Goal: Task Accomplishment & Management: Use online tool/utility

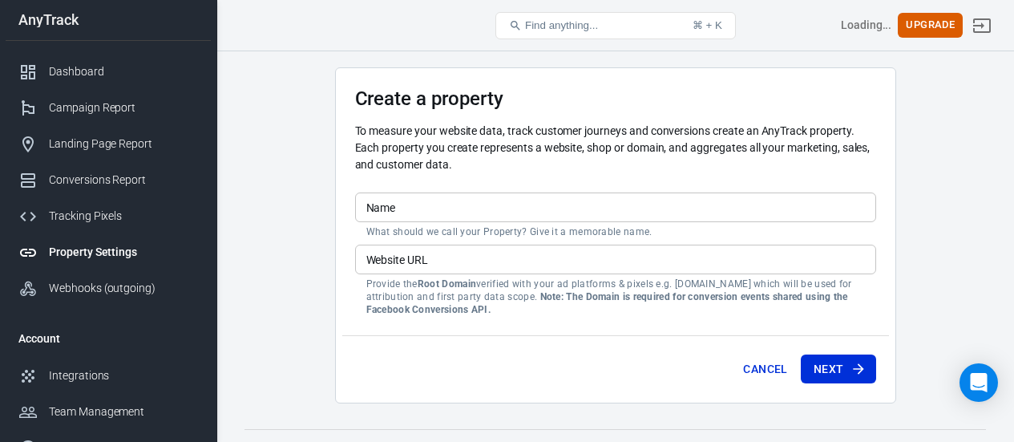
scroll to position [29, 0]
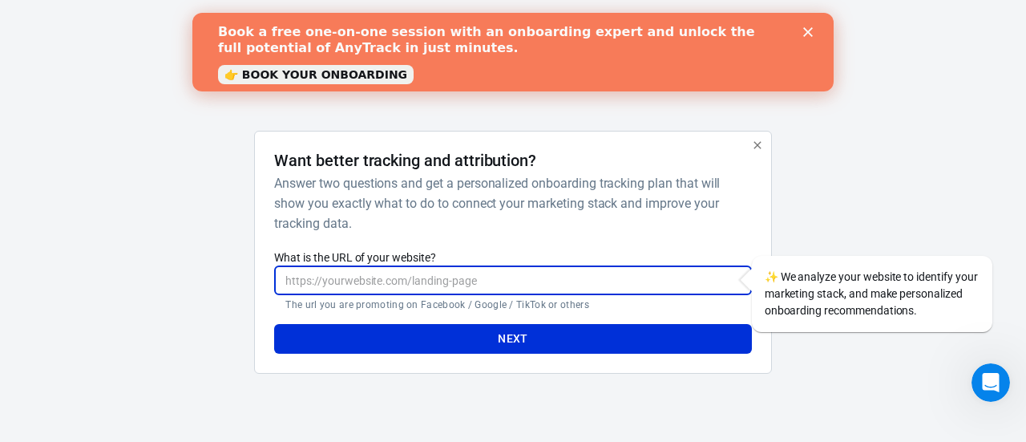
click at [346, 288] on input "What is the URL of your website?" at bounding box center [512, 280] width 477 height 30
paste input "[URL][DOMAIN_NAME]"
click at [479, 285] on input "[URL][DOMAIN_NAME]" at bounding box center [512, 280] width 477 height 30
drag, startPoint x: 479, startPoint y: 285, endPoint x: 478, endPoint y: 308, distance: 22.5
type input "[URL][DOMAIN_NAME]"
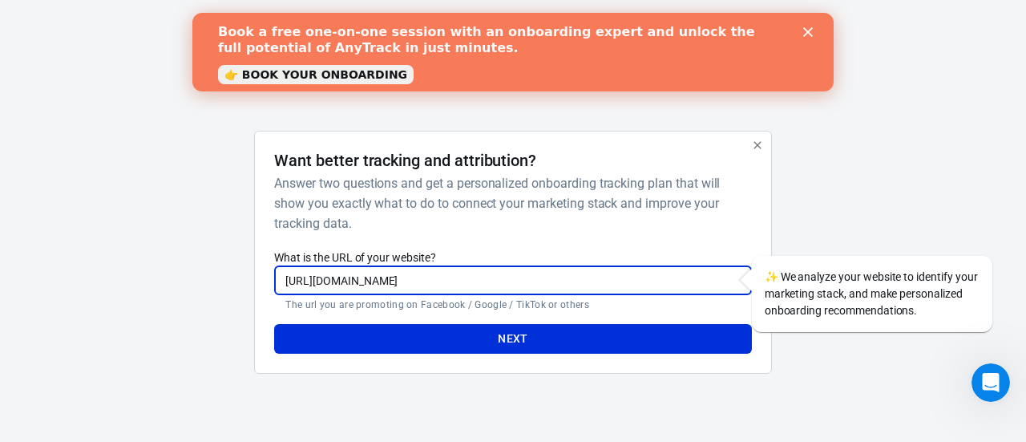
drag, startPoint x: 478, startPoint y: 308, endPoint x: 414, endPoint y: 344, distance: 73.6
click at [414, 344] on button "Next" at bounding box center [512, 339] width 477 height 30
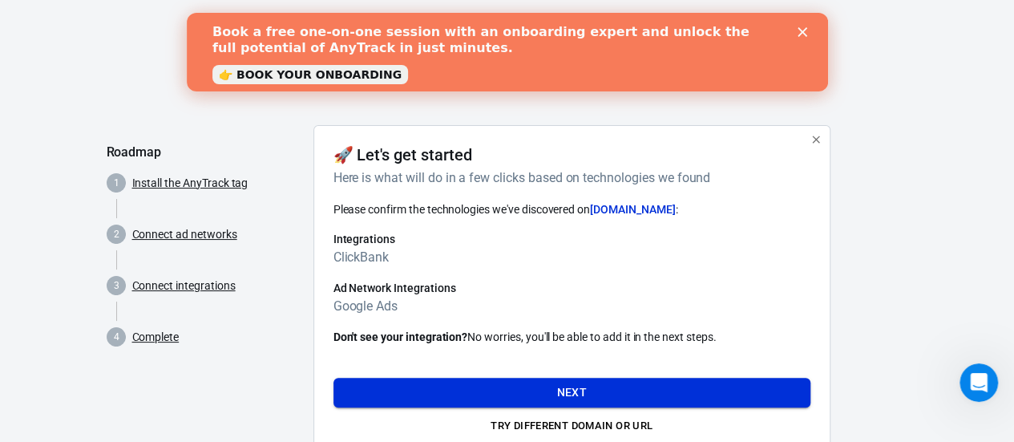
scroll to position [57, 0]
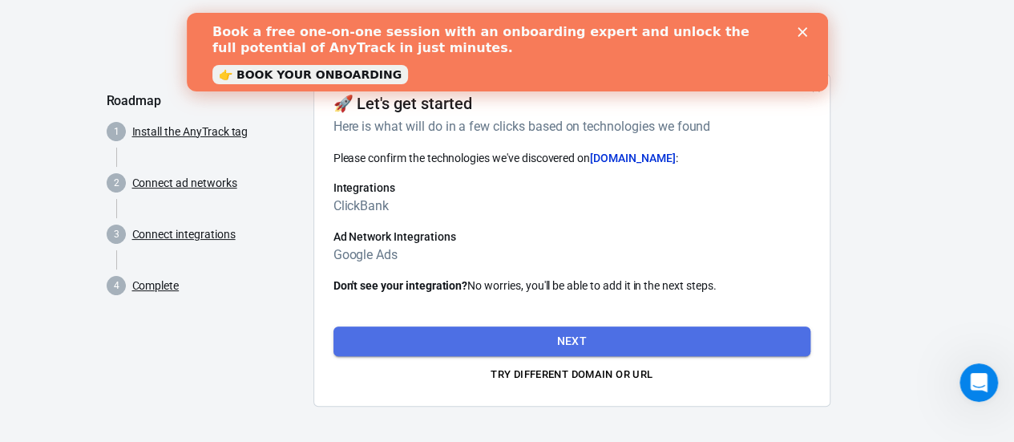
click at [483, 339] on button "Next" at bounding box center [572, 341] width 477 height 30
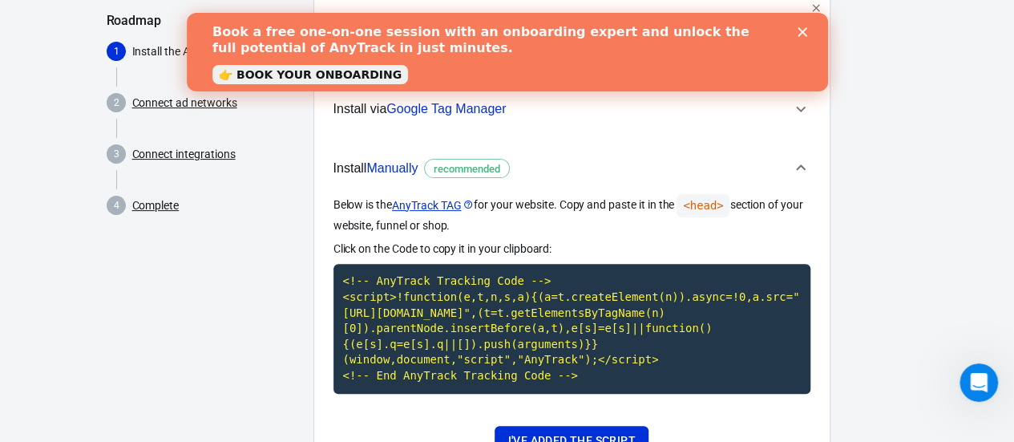
scroll to position [97, 0]
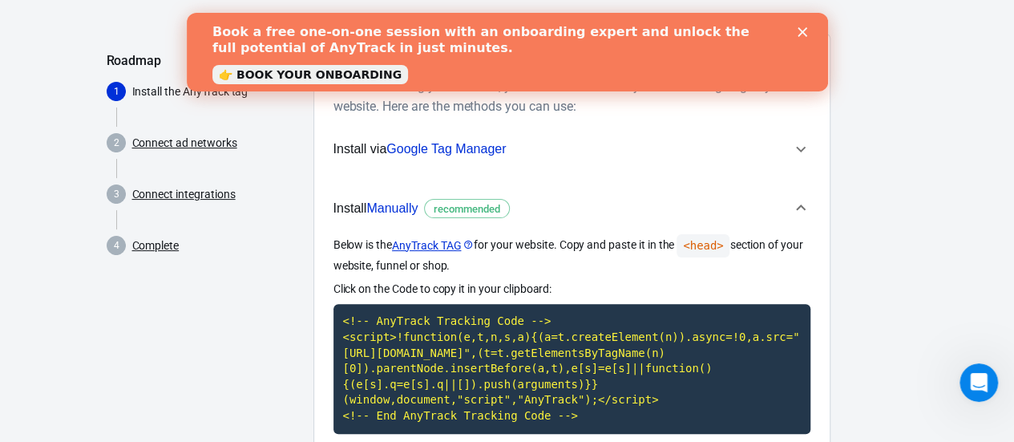
click at [804, 32] on icon "Close" at bounding box center [802, 32] width 10 height 10
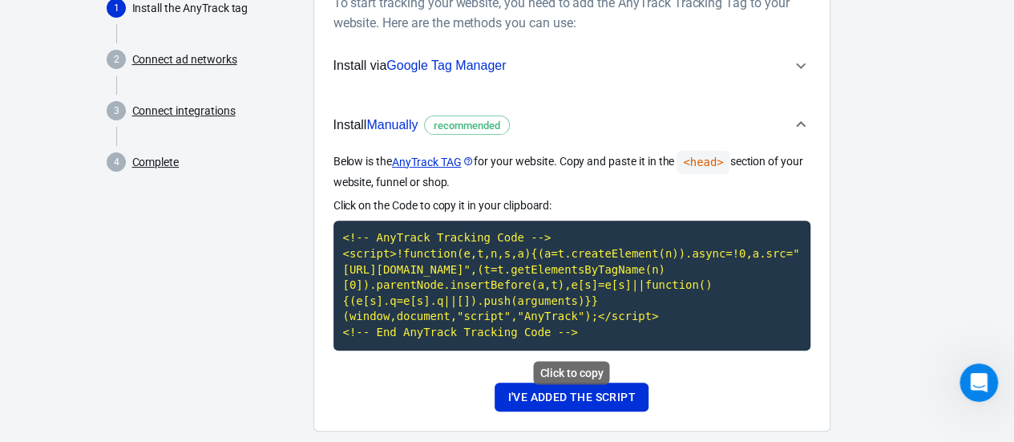
scroll to position [208, 0]
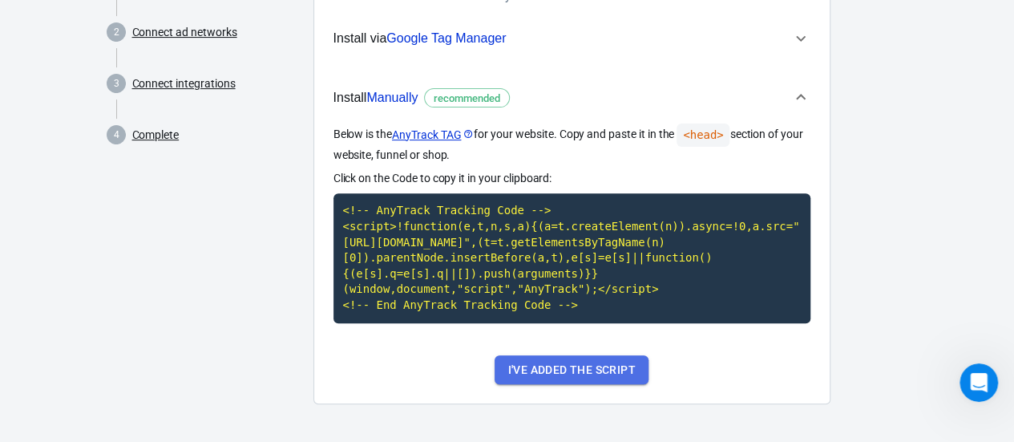
click at [531, 375] on button "I've added the script" at bounding box center [571, 370] width 153 height 30
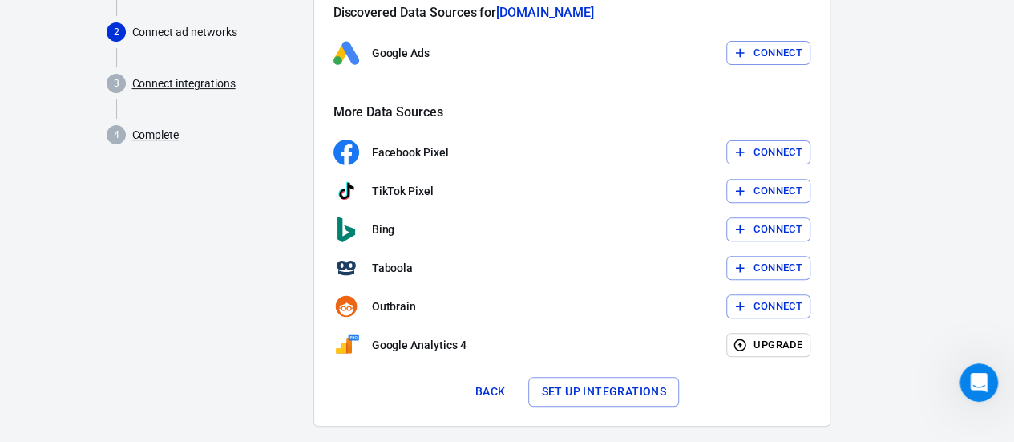
click at [577, 372] on div "Connect Ad Networks In progress Connect your marketing platforms to start track…" at bounding box center [572, 174] width 477 height 463
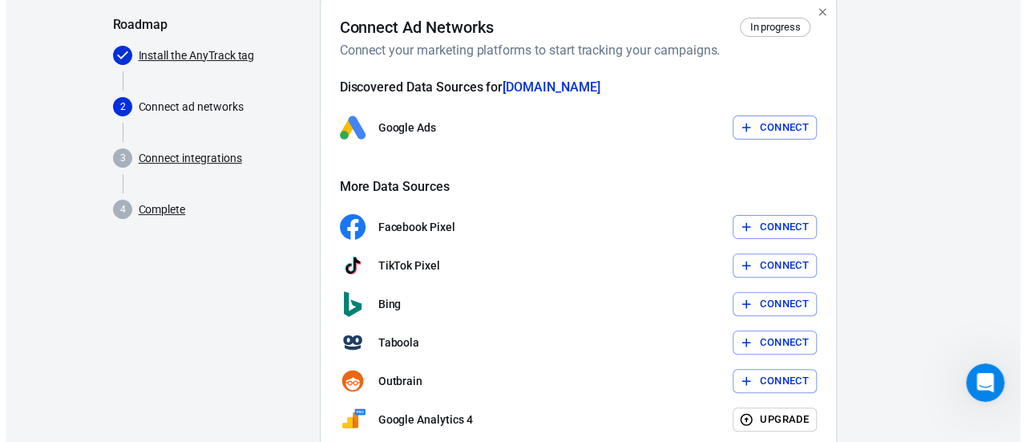
scroll to position [128, 0]
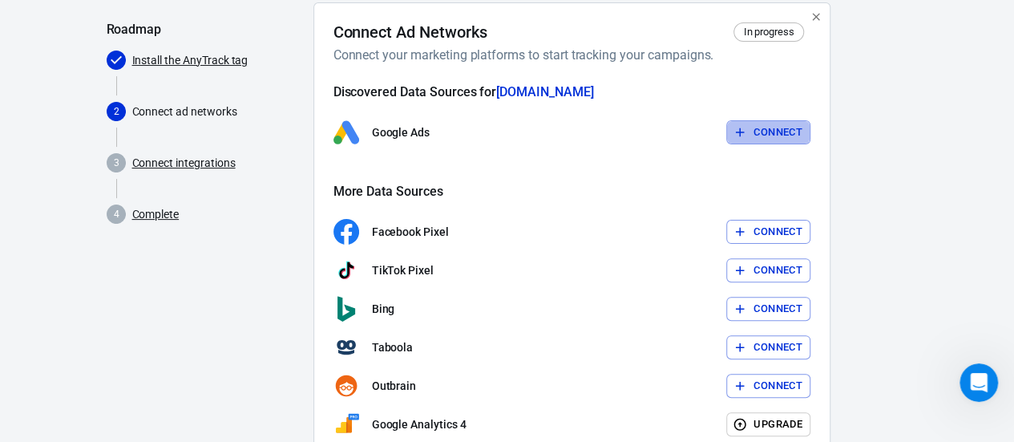
click at [770, 132] on button "Connect" at bounding box center [768, 132] width 84 height 25
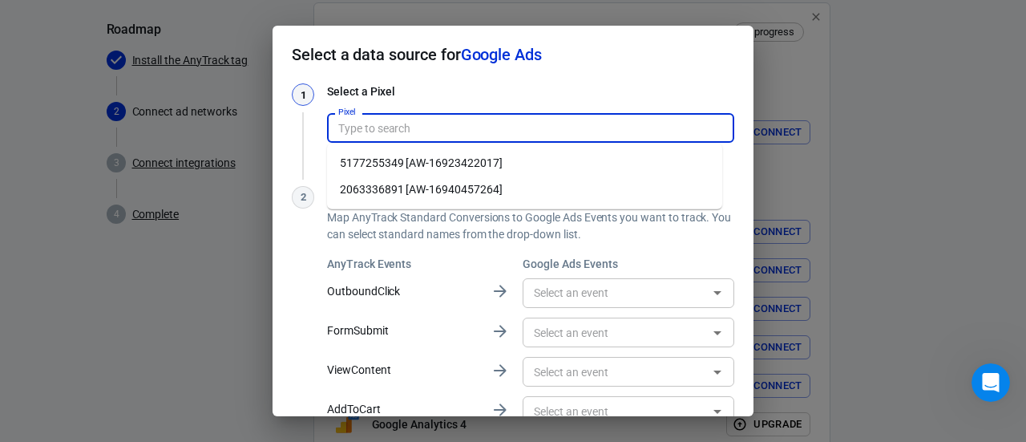
click at [399, 126] on input "Pixel" at bounding box center [529, 128] width 395 height 20
click at [443, 166] on li "5177255349 [AW-16923422017]" at bounding box center [524, 163] width 395 height 26
type input "5177255349 [AW-16923422017]"
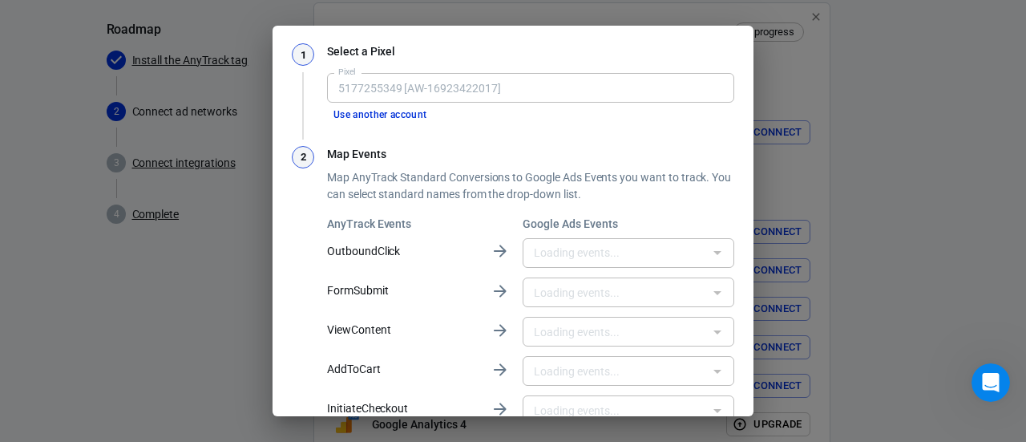
type input "Clickbank affiliate Link [b15_CLmKwJAbEMHa24U_]"
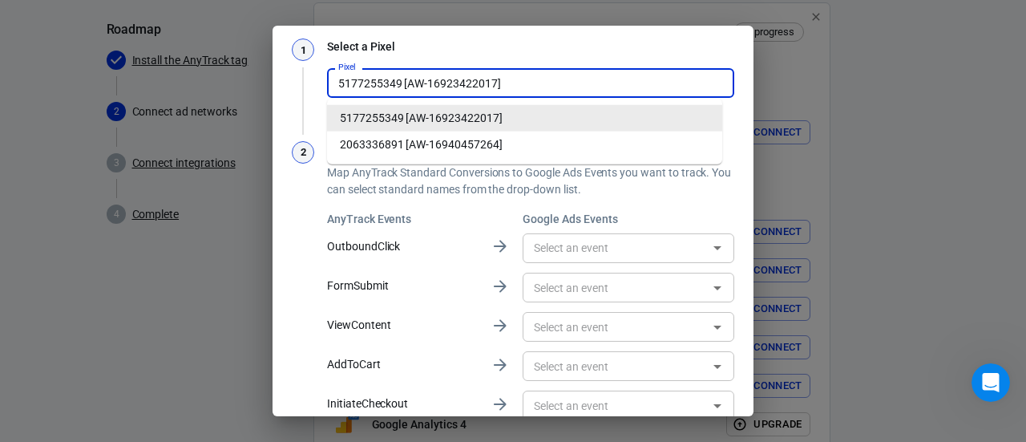
click at [496, 83] on input "5177255349 [AW-16923422017]" at bounding box center [529, 83] width 395 height 20
click at [459, 126] on li "5177255349 [AW-16923422017]" at bounding box center [524, 118] width 395 height 26
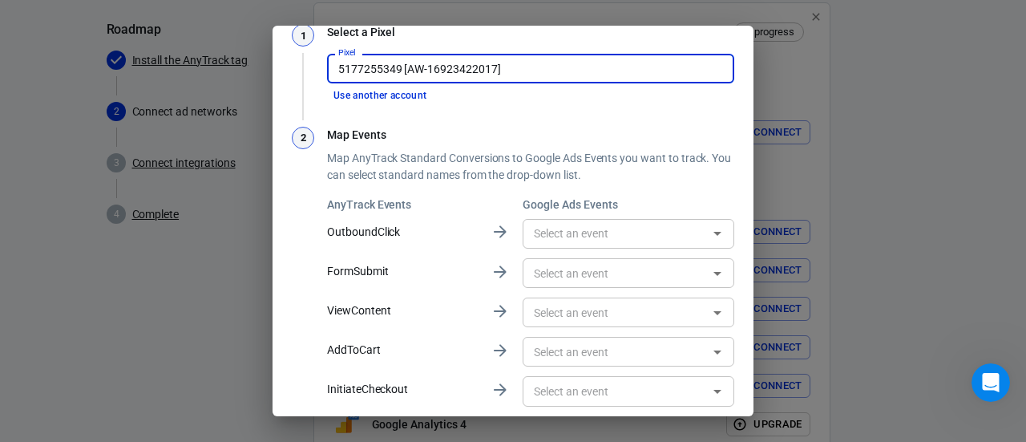
scroll to position [60, 0]
click at [558, 228] on input "text" at bounding box center [616, 233] width 176 height 20
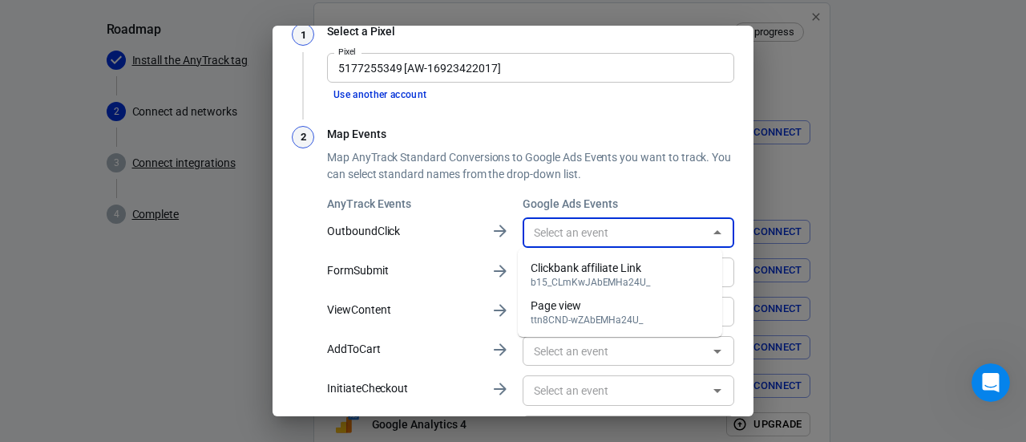
click at [574, 268] on div "Clickbank affiliate Link" at bounding box center [590, 268] width 119 height 17
type input "Clickbank affiliate Link [b15_CLmKwJAbEMHa24U_]"
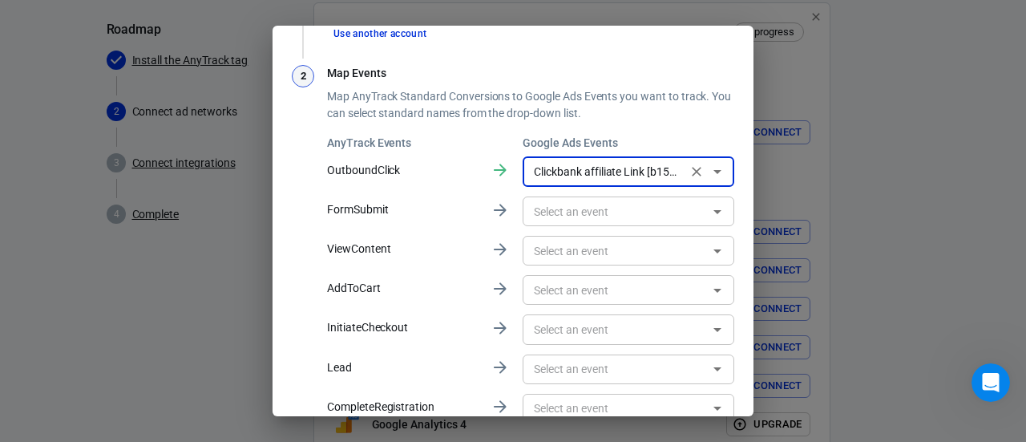
scroll to position [124, 0]
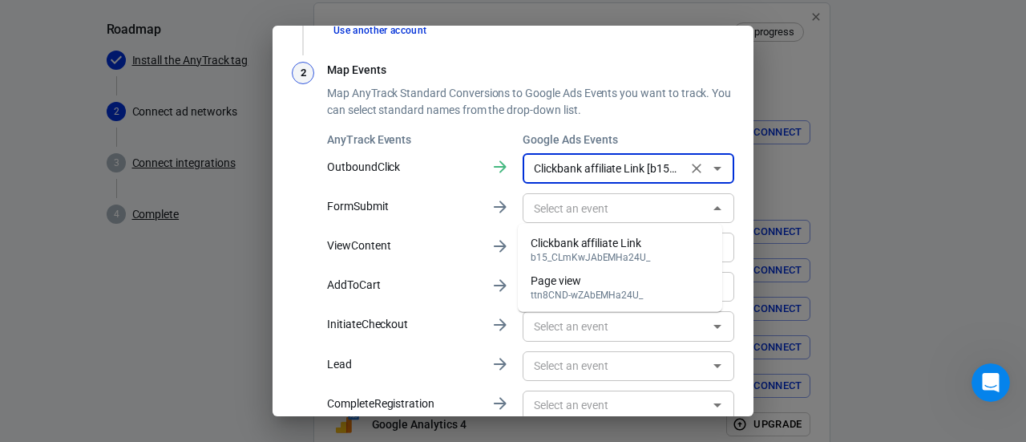
click at [549, 219] on div "​" at bounding box center [629, 208] width 212 height 30
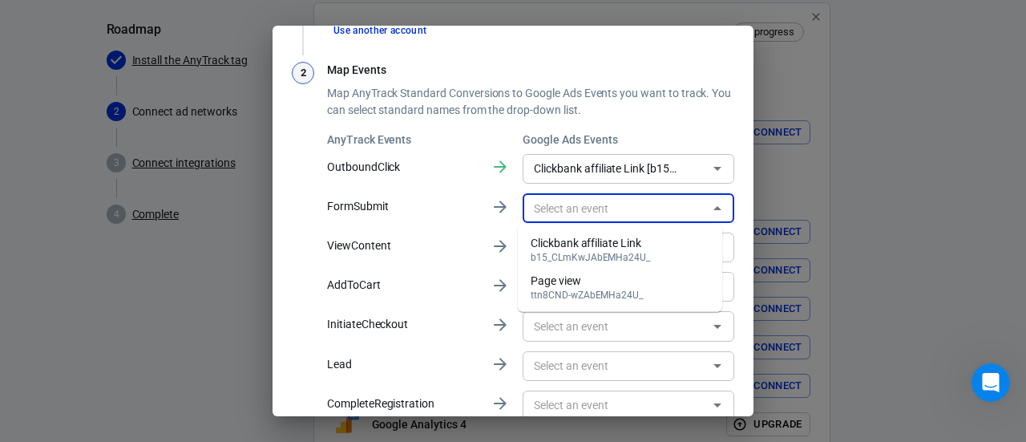
click at [460, 202] on p "FormSubmit" at bounding box center [402, 206] width 151 height 17
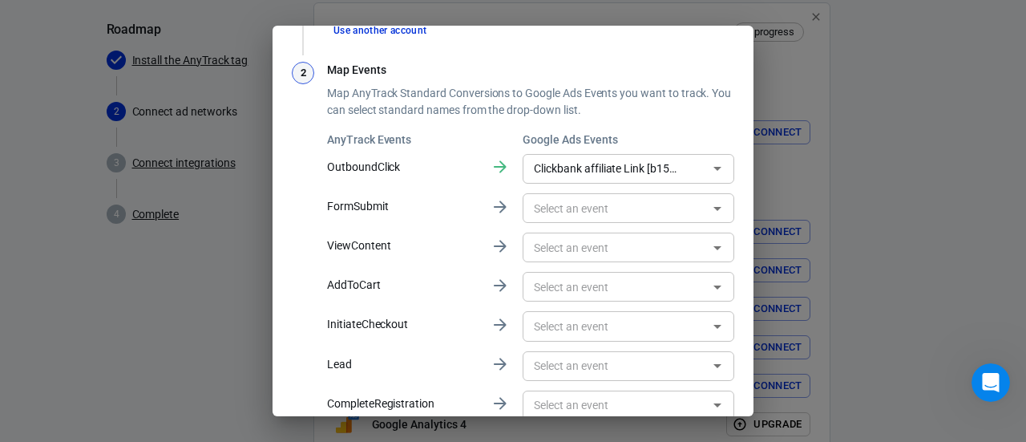
click at [564, 206] on input "text" at bounding box center [616, 208] width 176 height 20
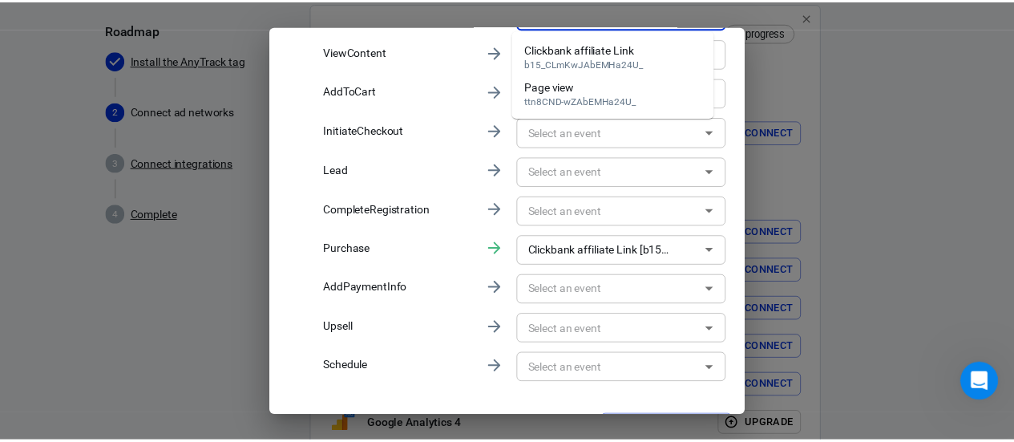
scroll to position [355, 0]
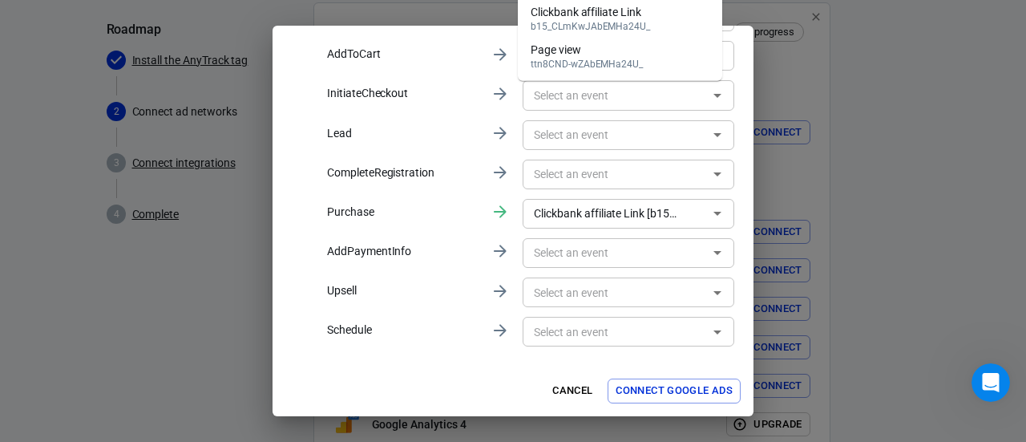
click at [625, 399] on button "Connect Google Ads" at bounding box center [674, 390] width 133 height 25
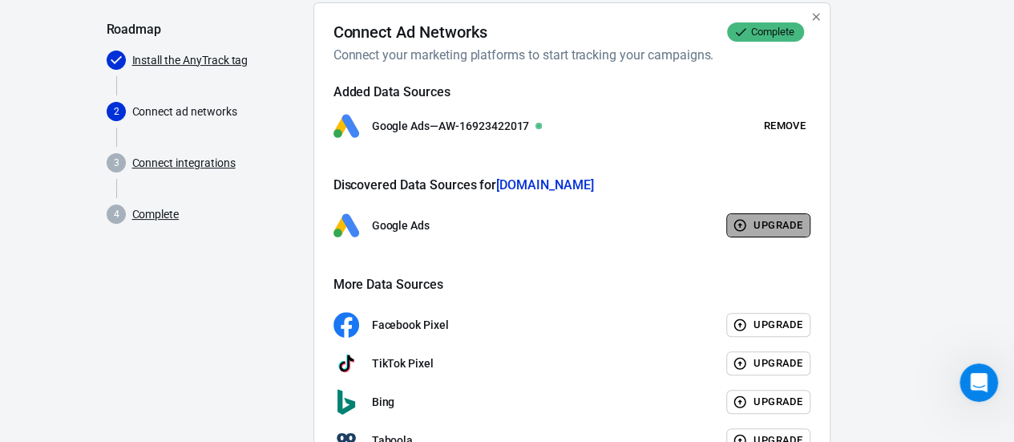
click at [773, 217] on button "Upgrade" at bounding box center [768, 225] width 84 height 25
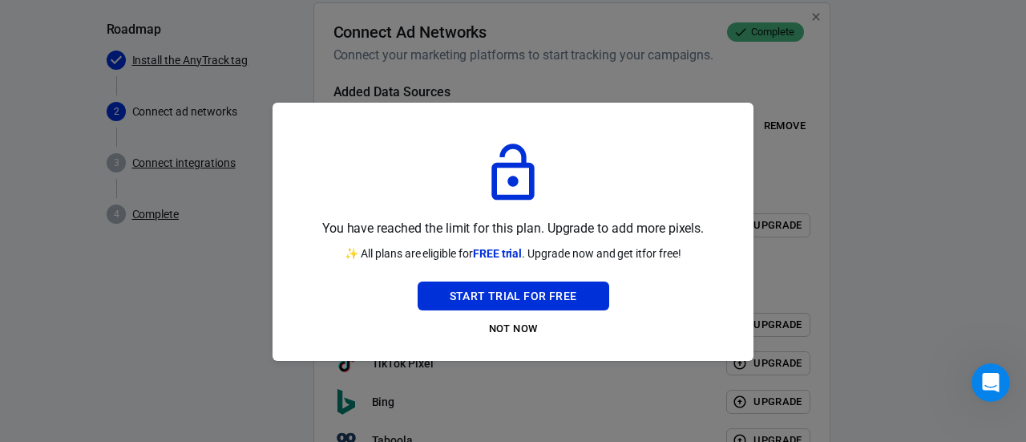
click at [782, 148] on div at bounding box center [513, 221] width 1026 height 442
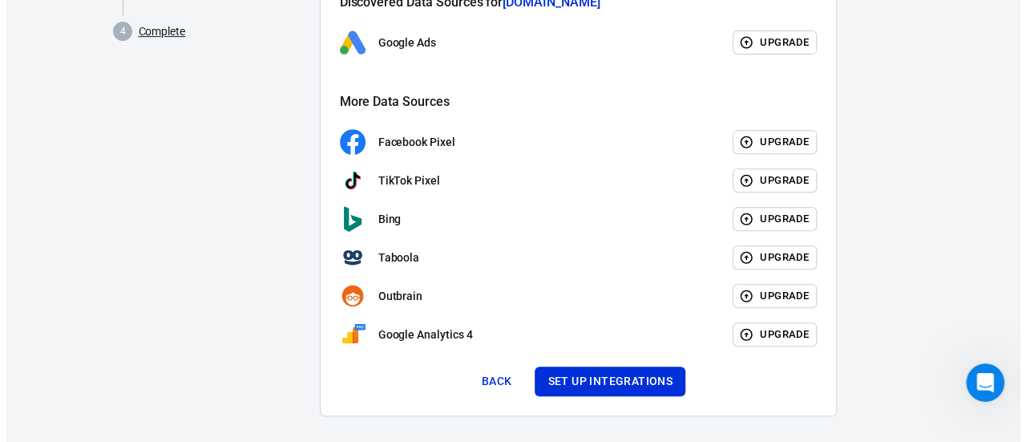
scroll to position [322, 0]
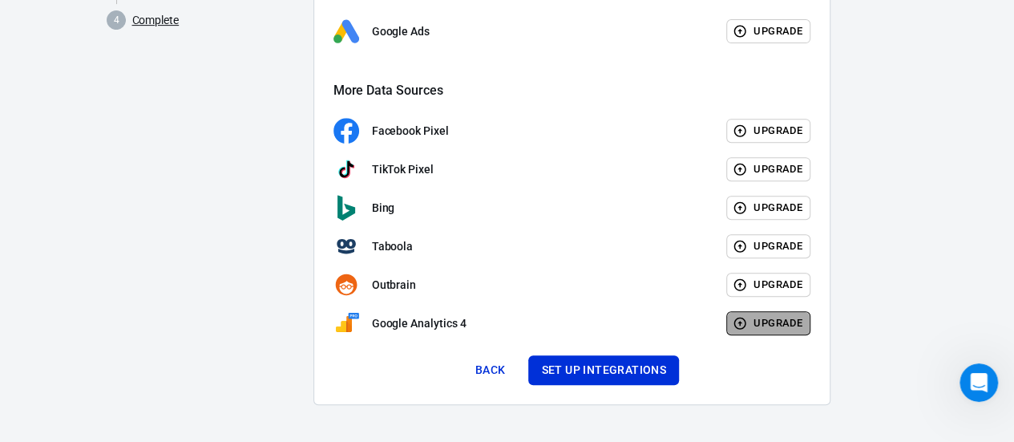
click at [803, 320] on button "Upgrade" at bounding box center [768, 323] width 84 height 25
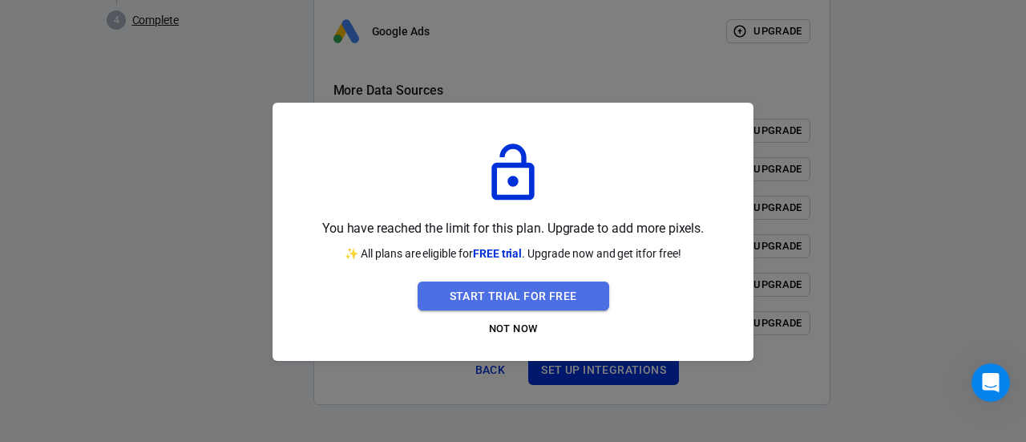
click at [574, 283] on button "Start Trial For Free" at bounding box center [514, 296] width 192 height 30
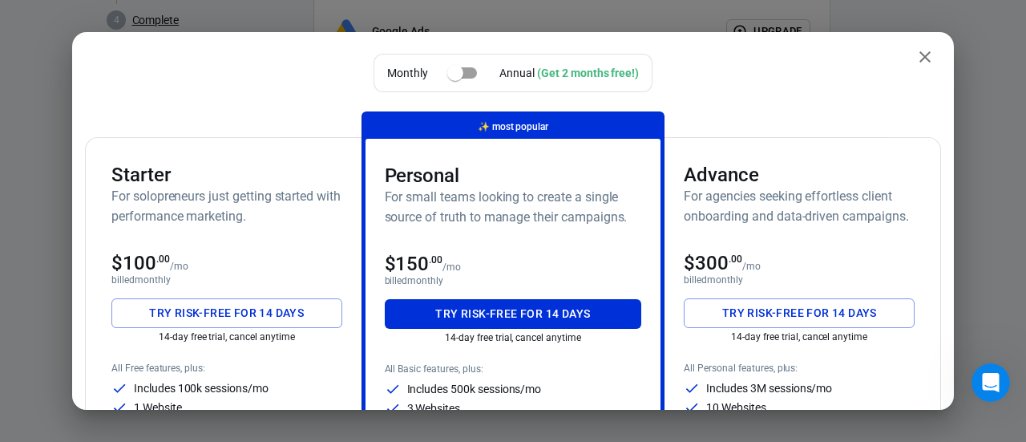
scroll to position [0, 0]
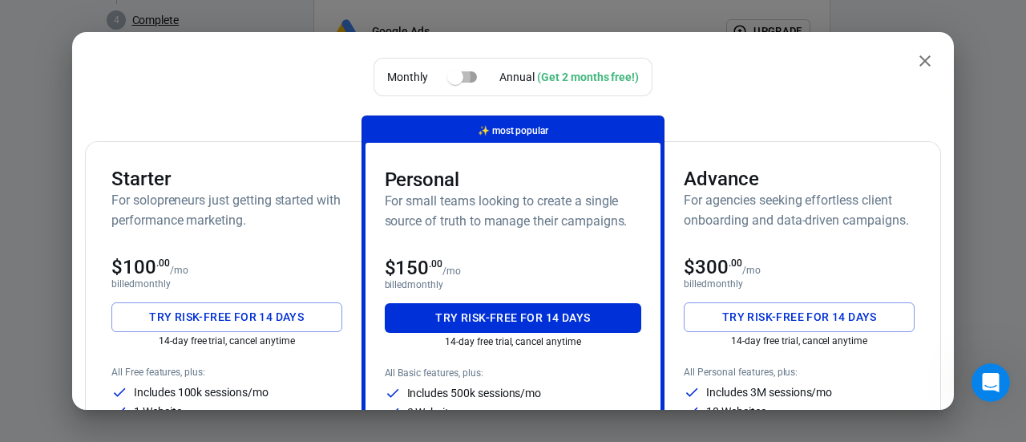
click at [447, 75] on input "checkbox" at bounding box center [455, 77] width 91 height 30
checkbox input "true"
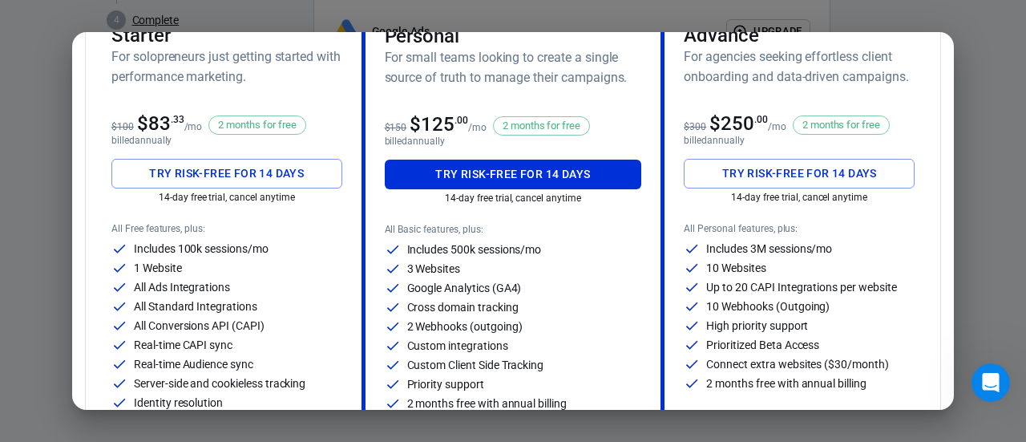
scroll to position [142, 0]
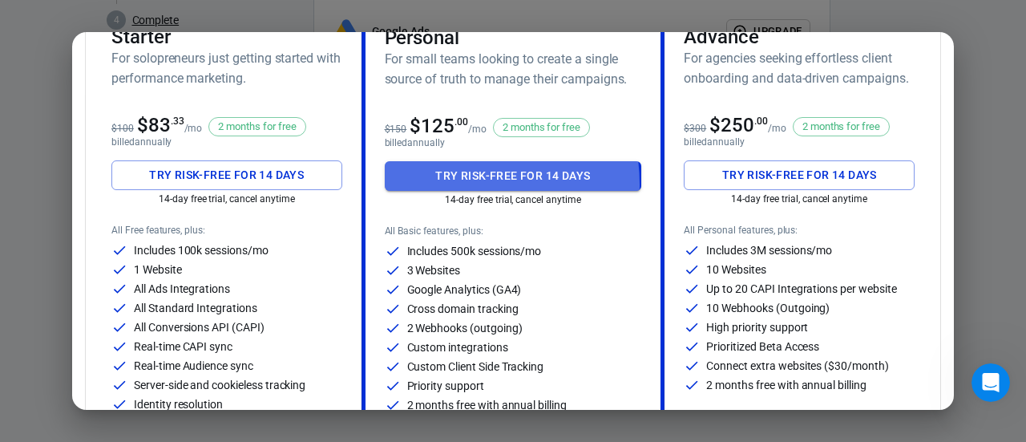
click at [442, 184] on button "Try risk-free for 14 days" at bounding box center [513, 176] width 257 height 30
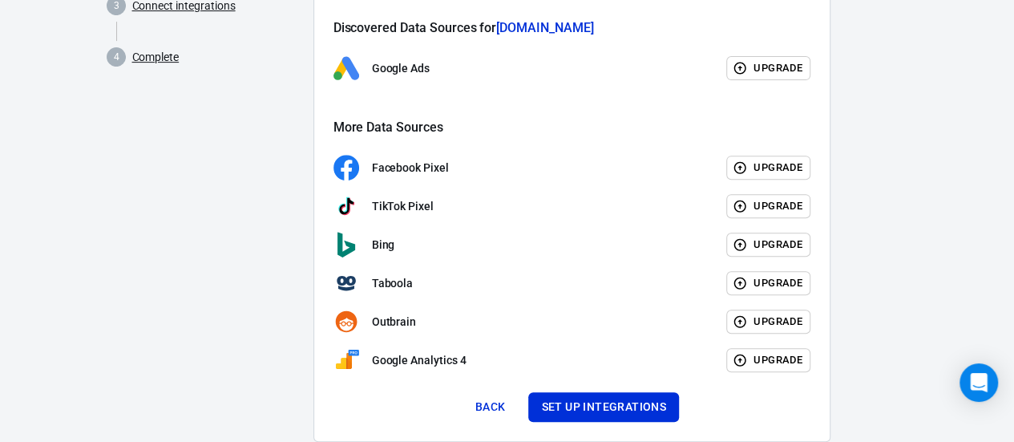
scroll to position [322, 0]
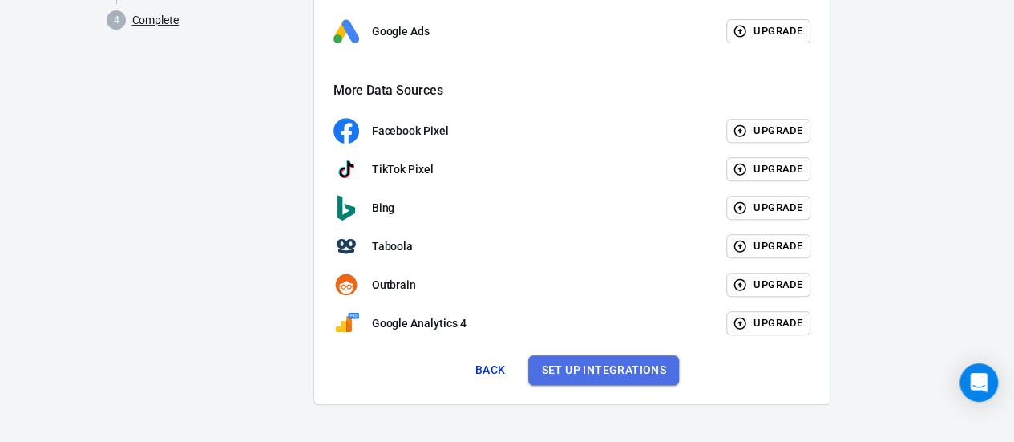
click at [568, 376] on button "Set up integrations" at bounding box center [603, 370] width 151 height 30
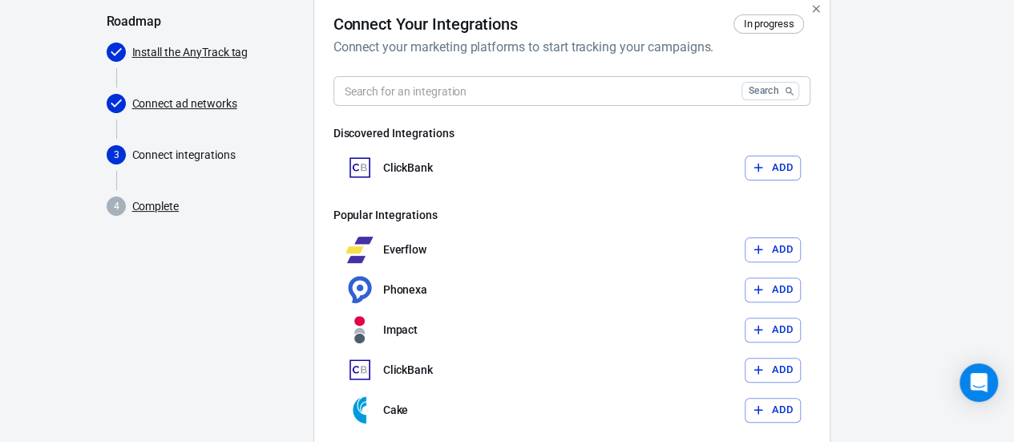
scroll to position [135, 0]
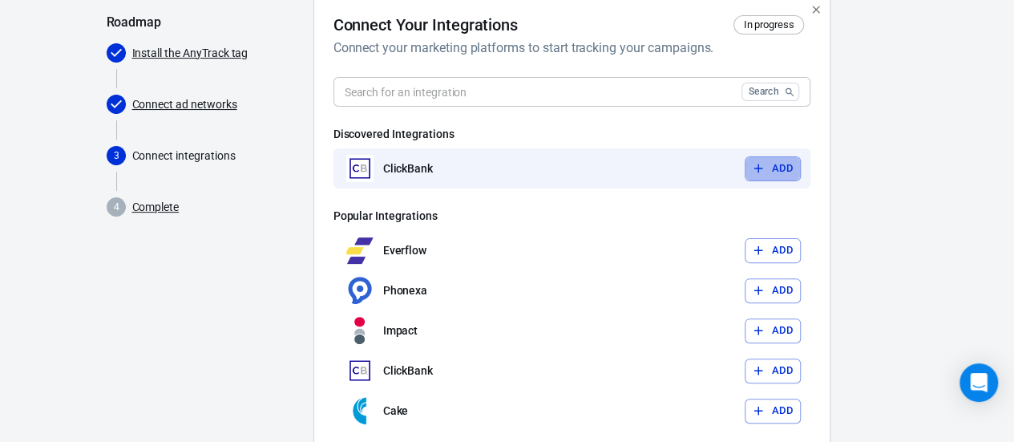
click at [754, 173] on icon "button" at bounding box center [758, 168] width 14 height 14
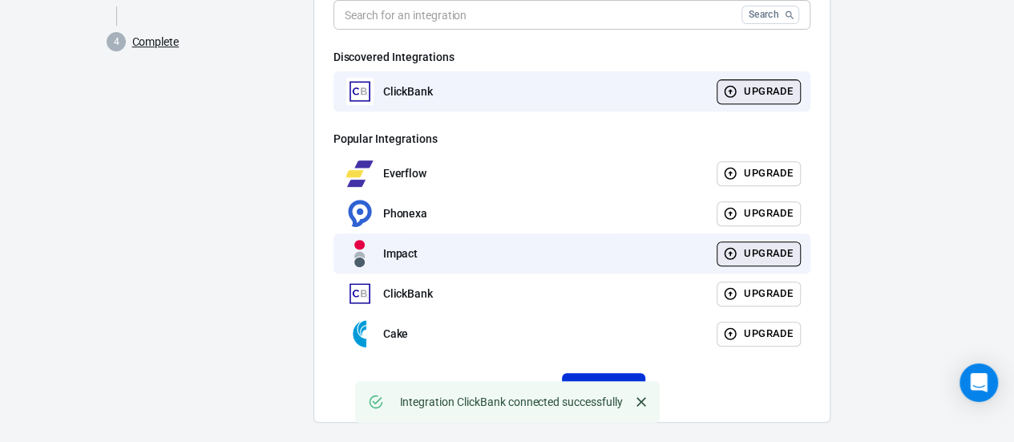
scroll to position [318, 0]
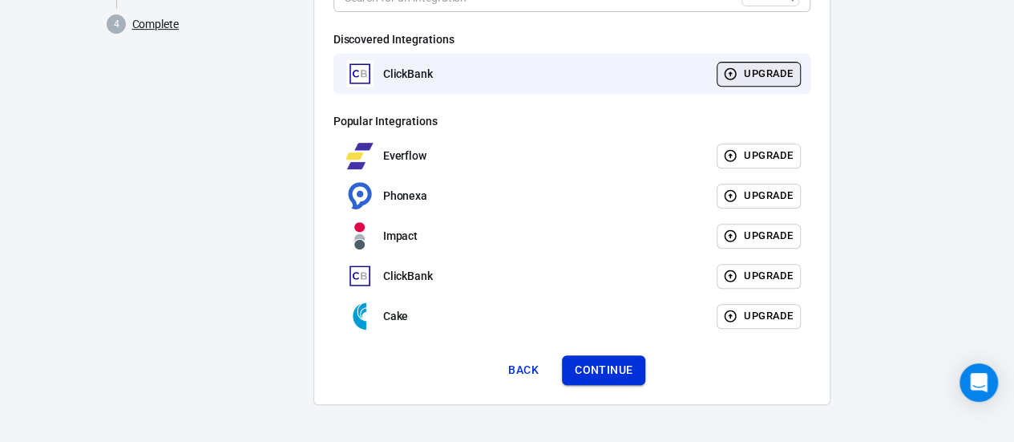
click at [629, 360] on button "Continue" at bounding box center [603, 370] width 83 height 30
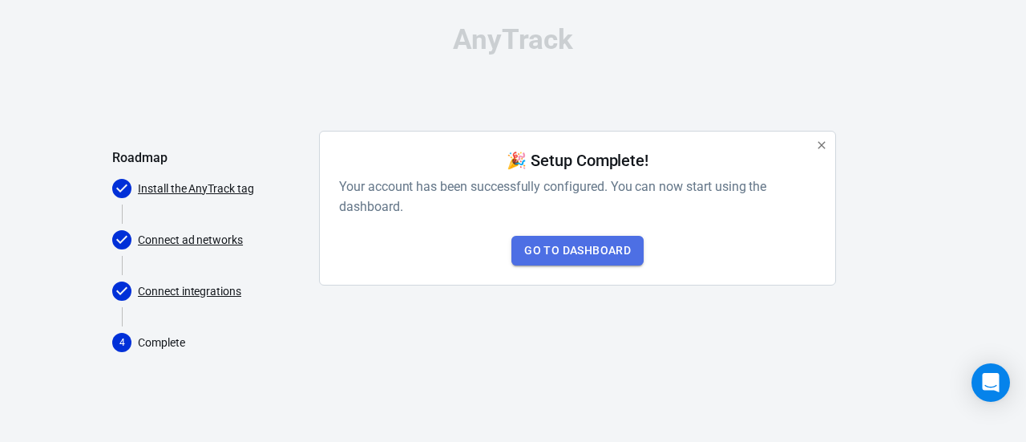
click at [558, 246] on link "Go to Dashboard" at bounding box center [578, 251] width 132 height 30
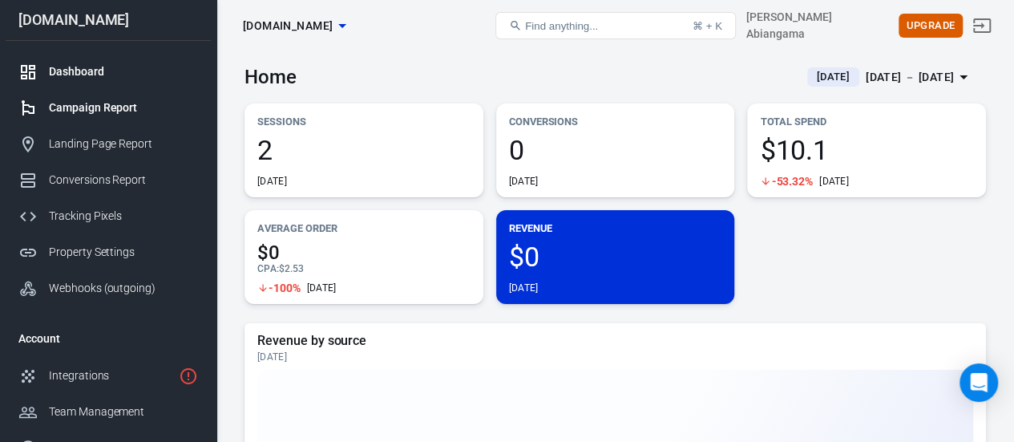
click at [109, 103] on div "Campaign Report" at bounding box center [123, 107] width 149 height 17
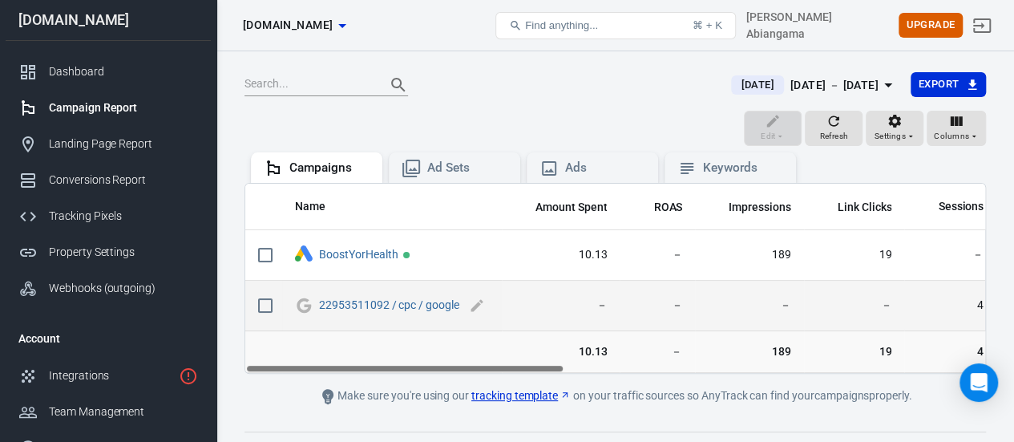
scroll to position [128, 0]
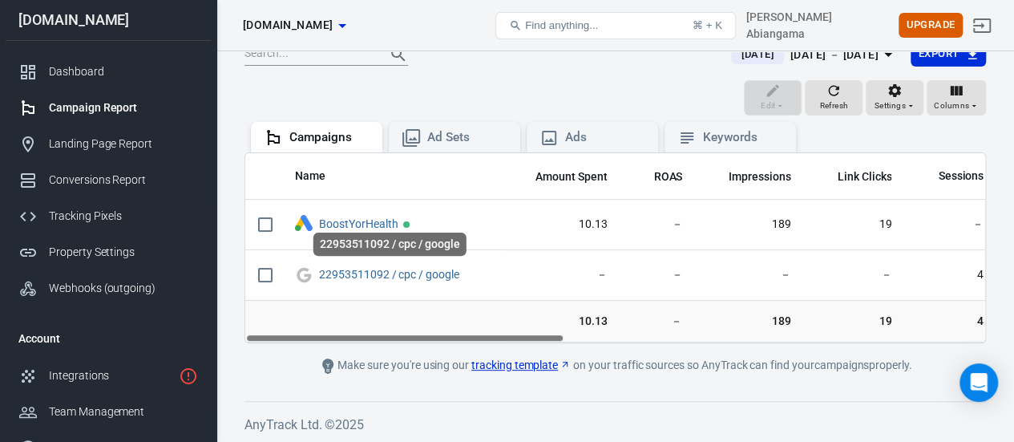
click at [321, 266] on div "22953511092 / cpc / google" at bounding box center [390, 249] width 156 height 36
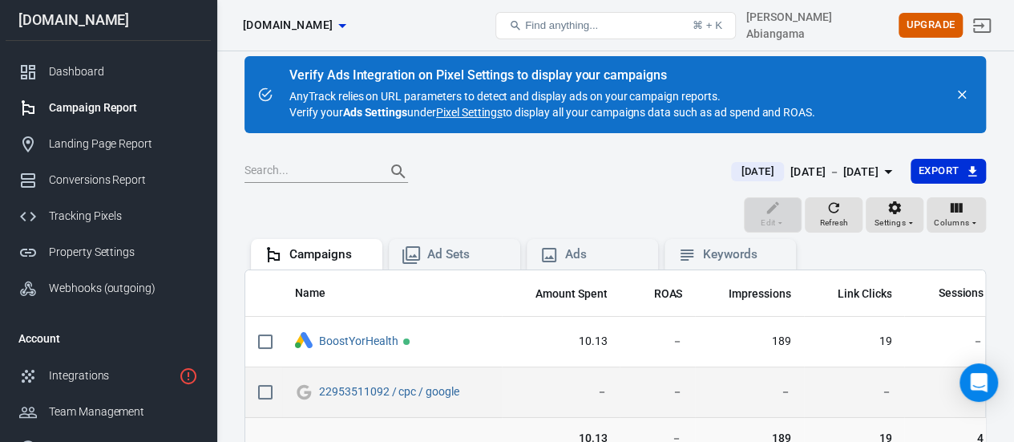
scroll to position [0, 0]
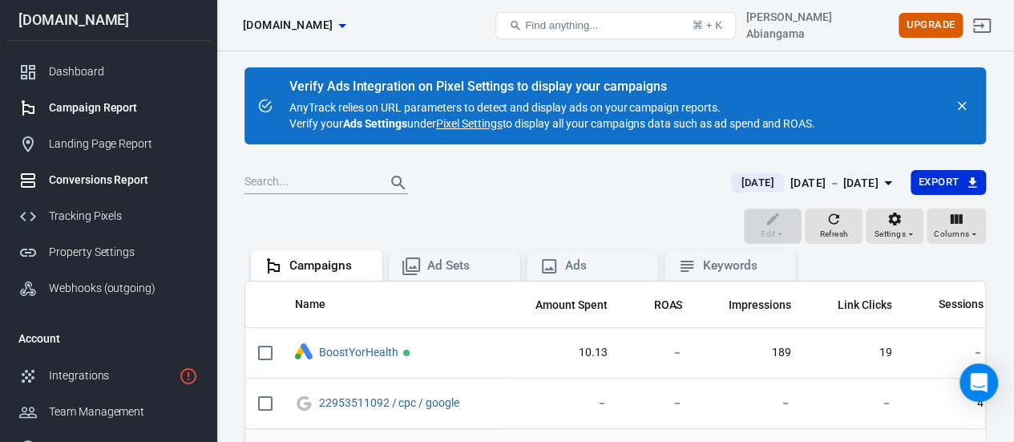
click at [123, 188] on link "Conversions Report" at bounding box center [108, 180] width 205 height 36
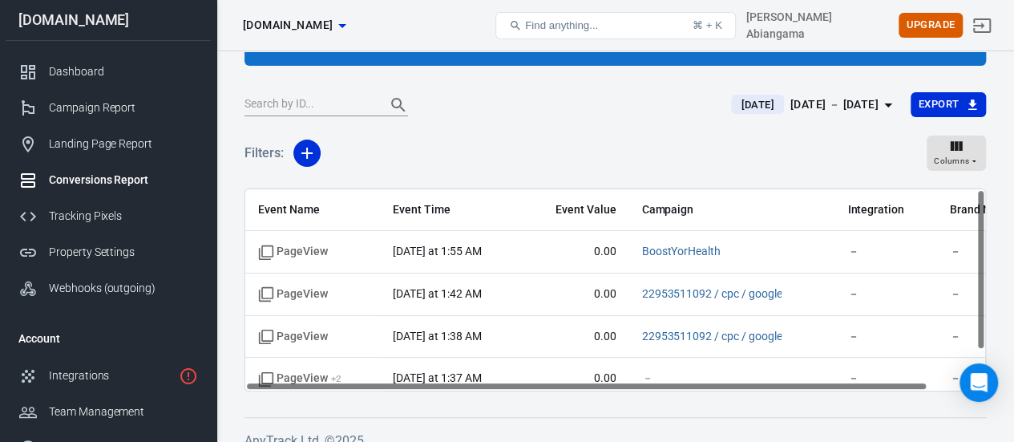
scroll to position [119, 0]
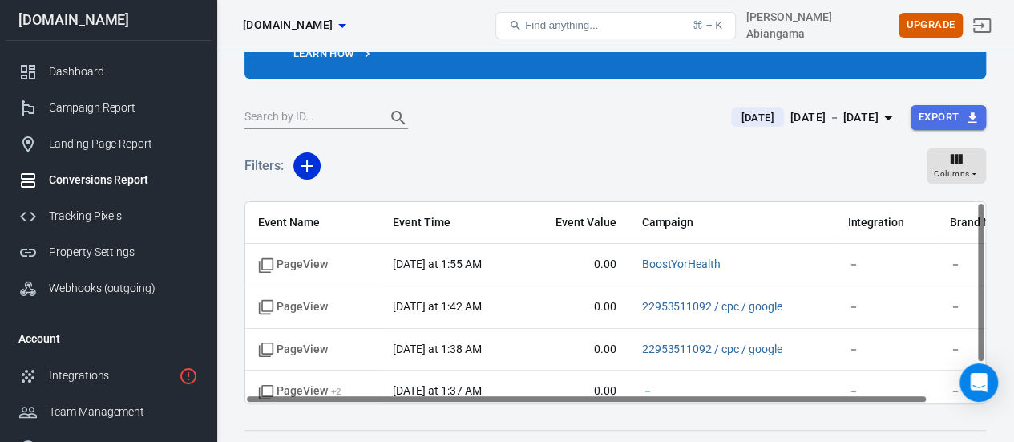
click at [943, 119] on button "Export" at bounding box center [948, 117] width 75 height 25
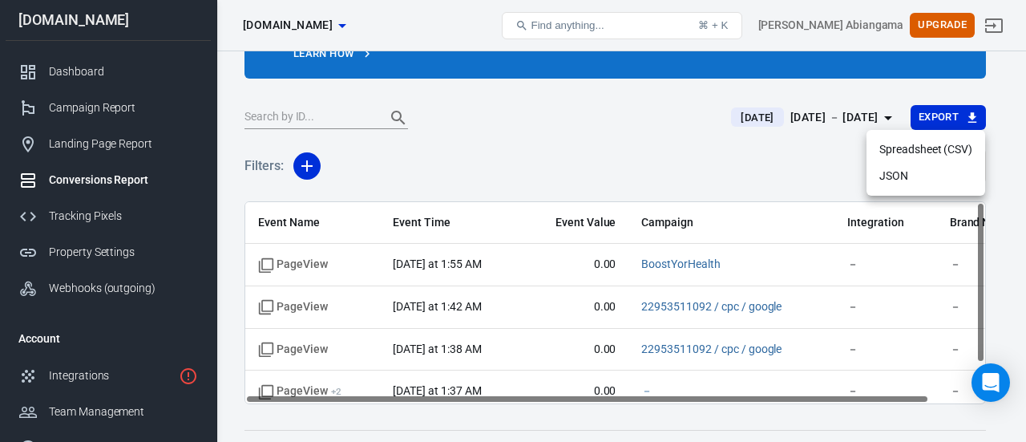
click at [770, 180] on div at bounding box center [513, 221] width 1026 height 442
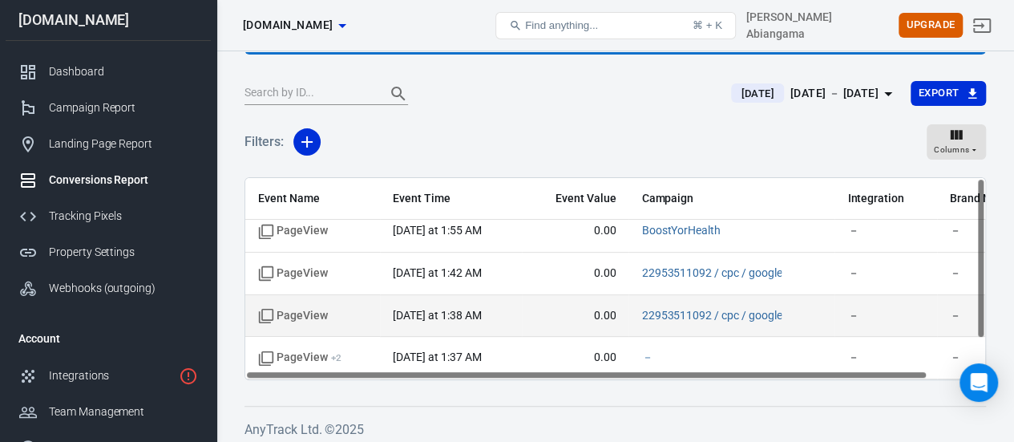
scroll to position [0, 0]
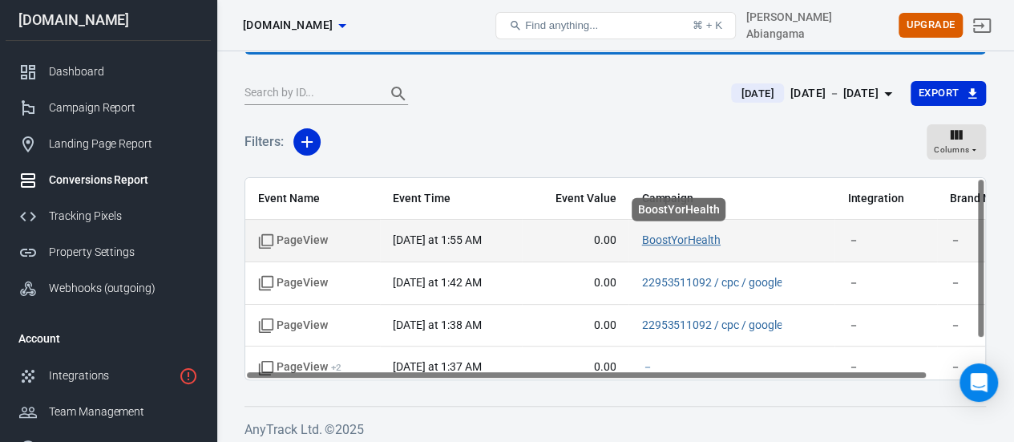
click at [667, 237] on link "BoostYorHealth" at bounding box center [680, 239] width 79 height 13
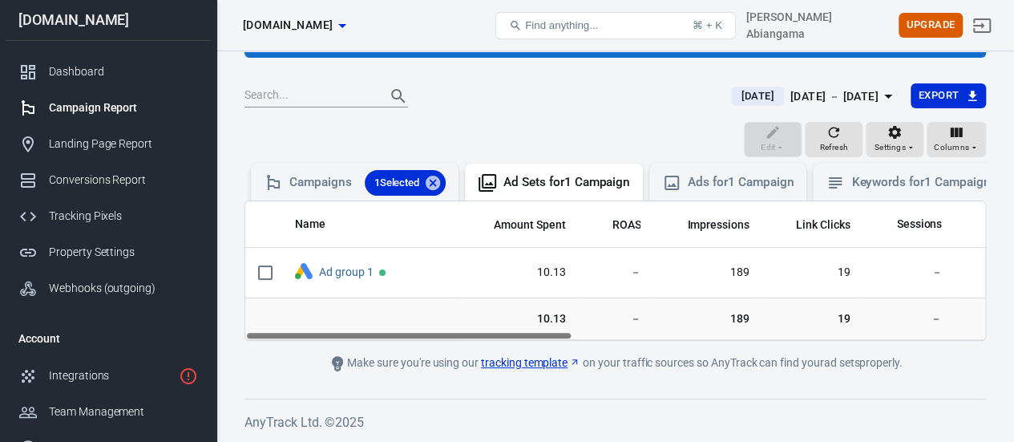
scroll to position [97, 0]
click at [83, 71] on div "Dashboard" at bounding box center [123, 71] width 149 height 17
